Goal: Check status: Check status

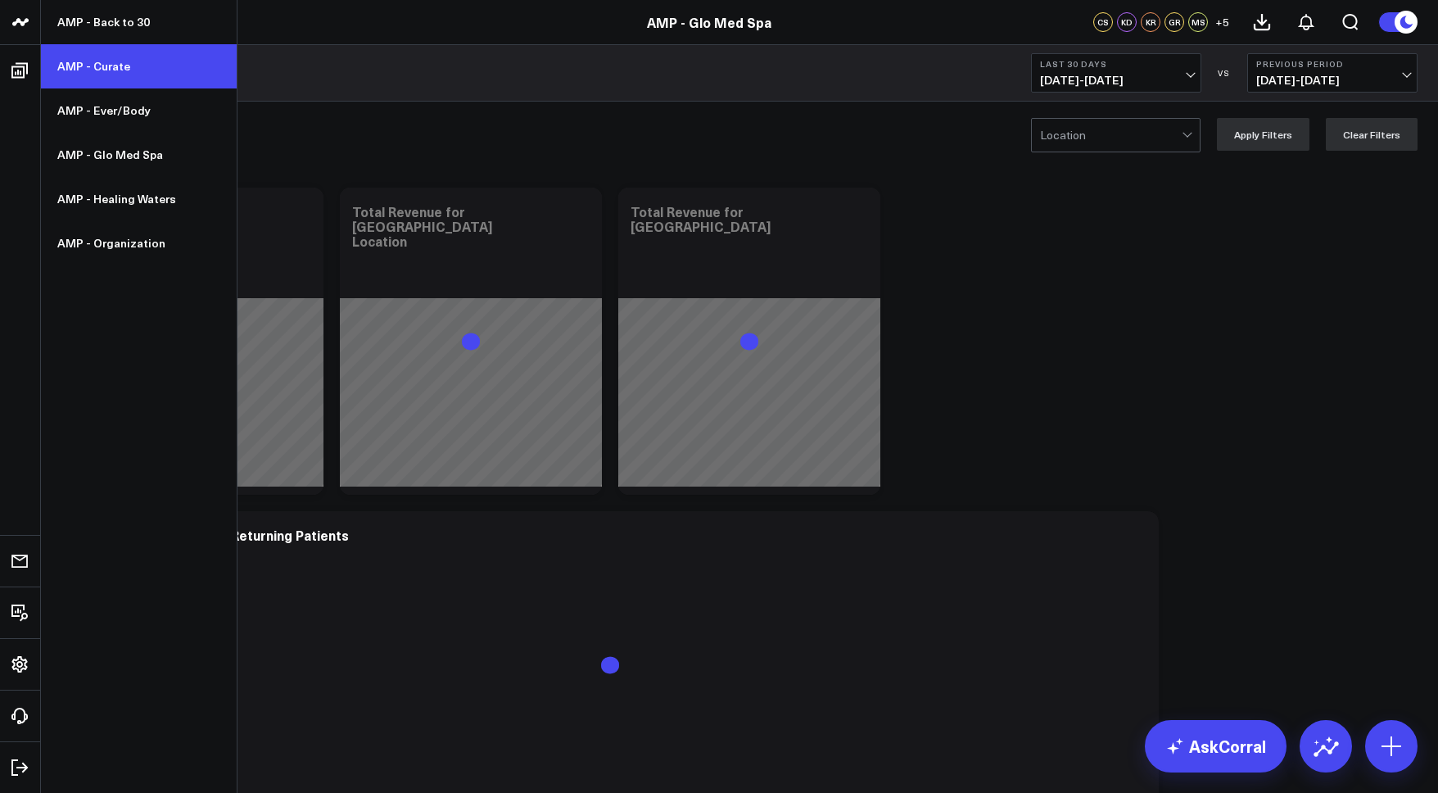
click at [95, 85] on link "AMP - Curate" at bounding box center [139, 66] width 196 height 44
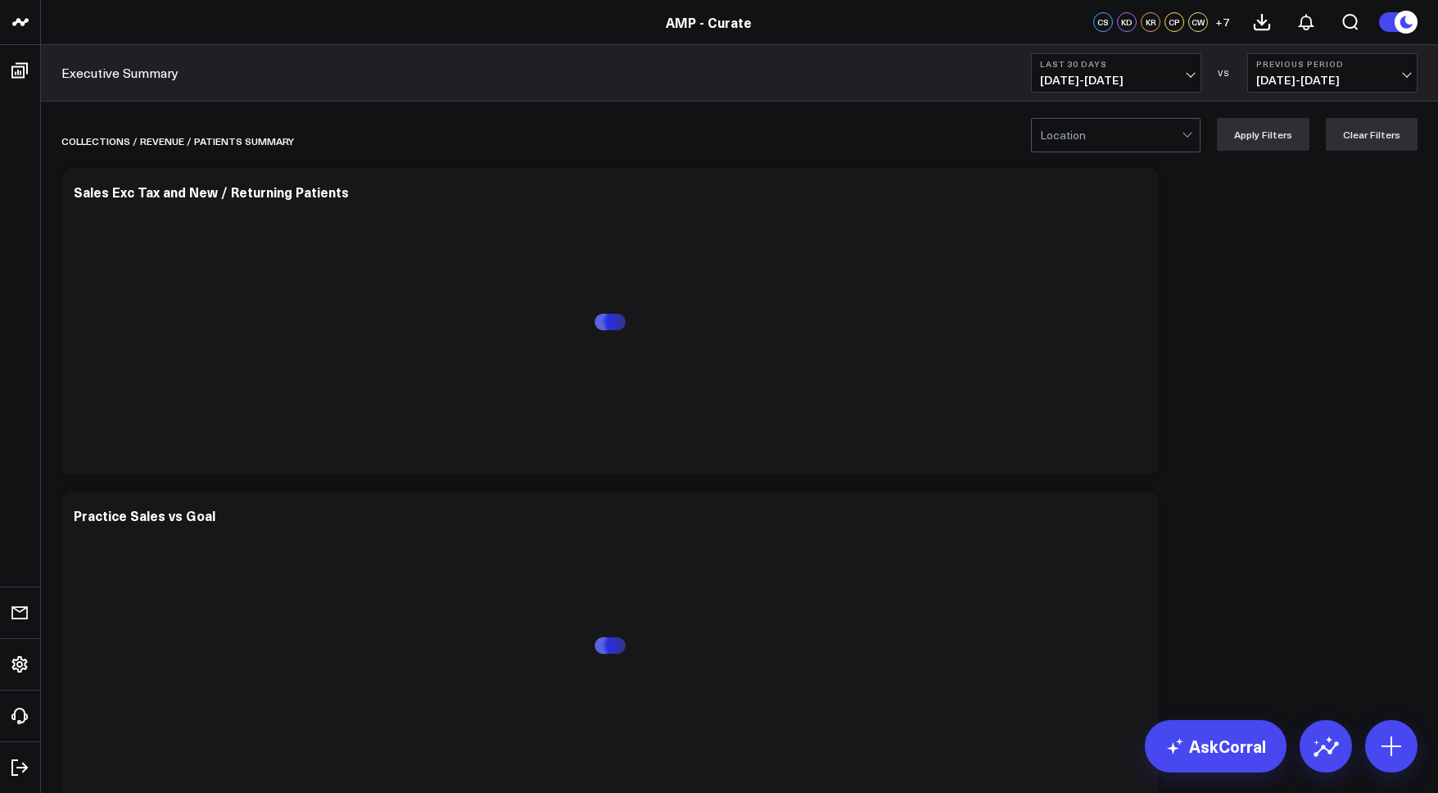
click at [1081, 75] on span "[DATE] - [DATE]" at bounding box center [1116, 80] width 152 height 13
click at [1076, 417] on link "MTD" at bounding box center [1116, 427] width 169 height 31
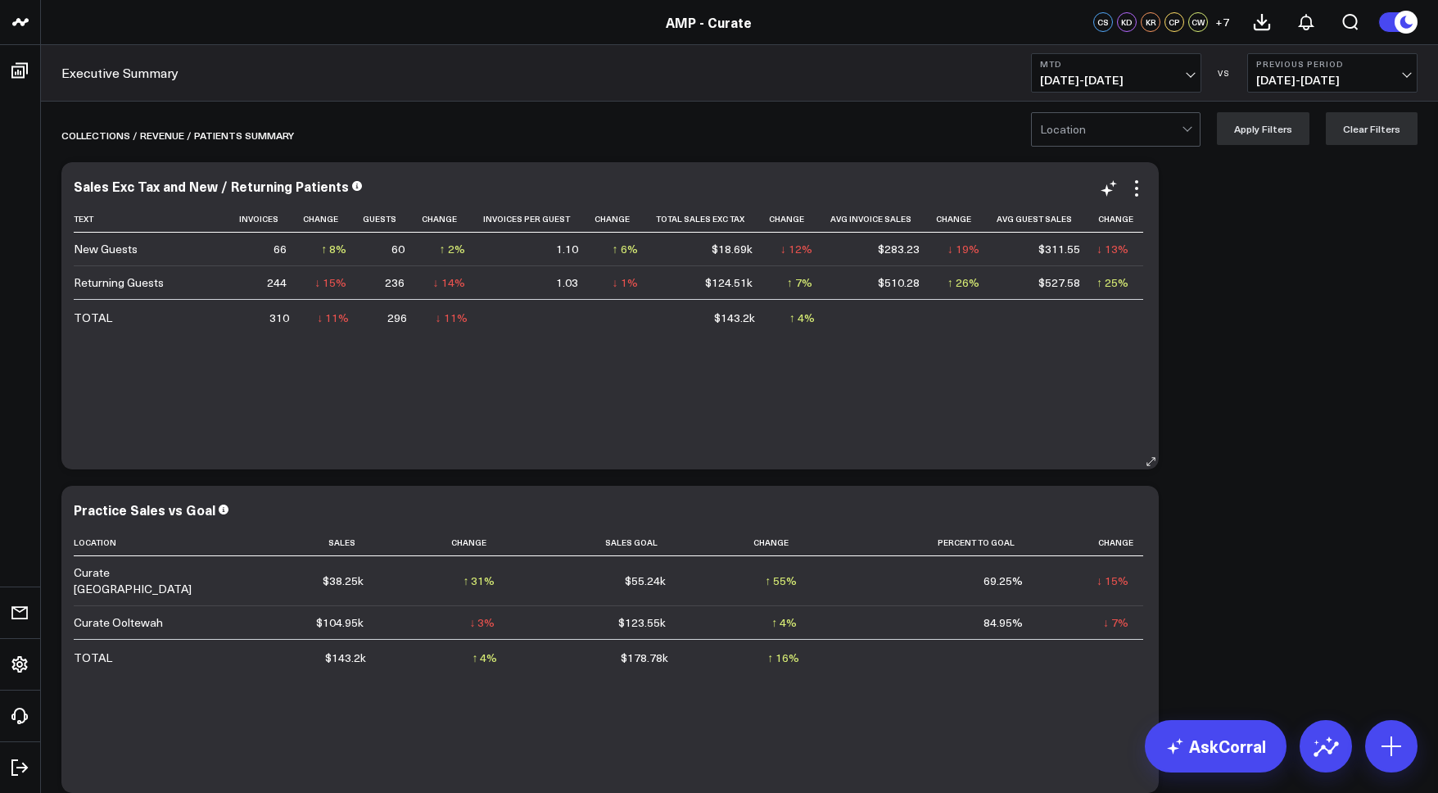
scroll to position [7, 0]
